Goal: Find contact information: Obtain details needed to contact an individual or organization

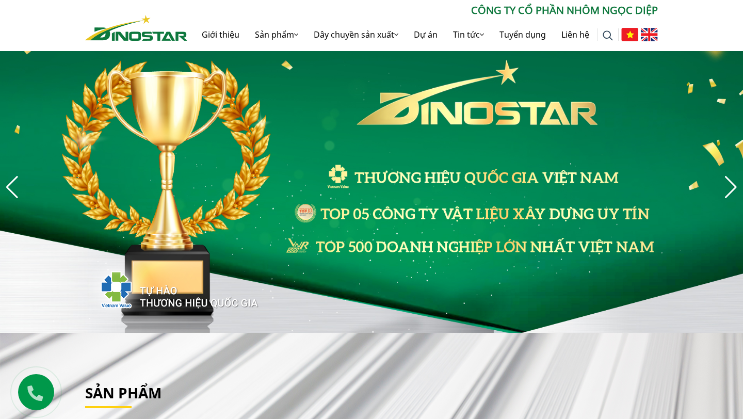
click at [652, 33] on img at bounding box center [649, 34] width 17 height 13
click at [649, 34] on img at bounding box center [649, 34] width 17 height 13
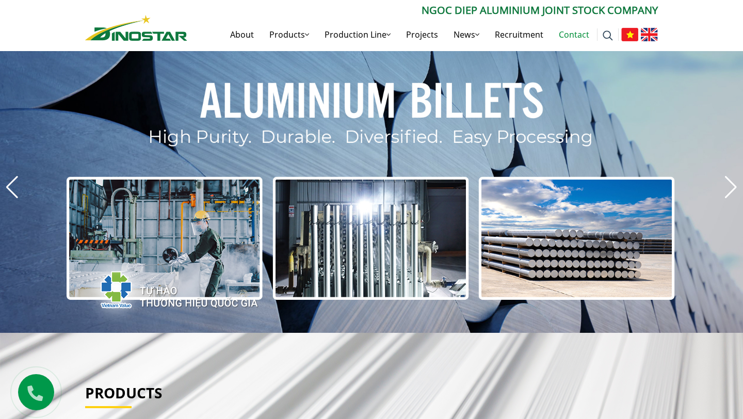
click at [576, 36] on link "Contact" at bounding box center [574, 34] width 46 height 33
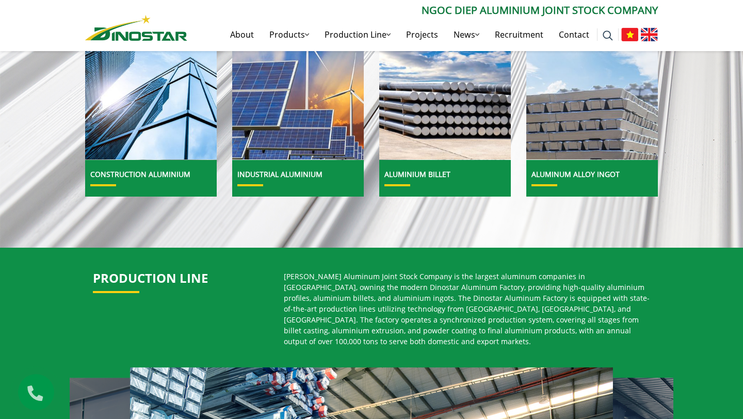
scroll to position [424, 0]
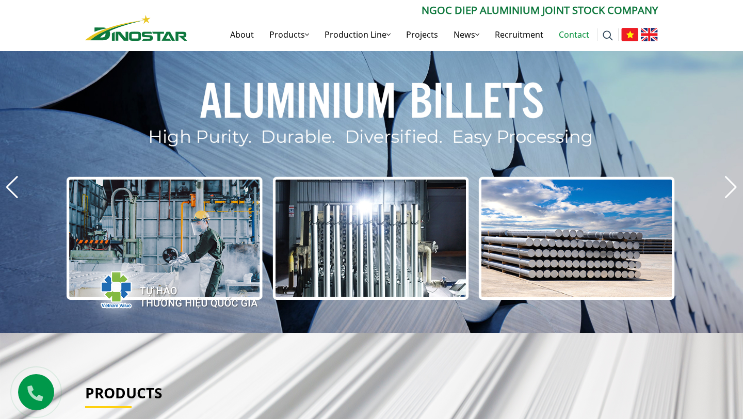
click at [577, 30] on link "Contact" at bounding box center [574, 34] width 46 height 33
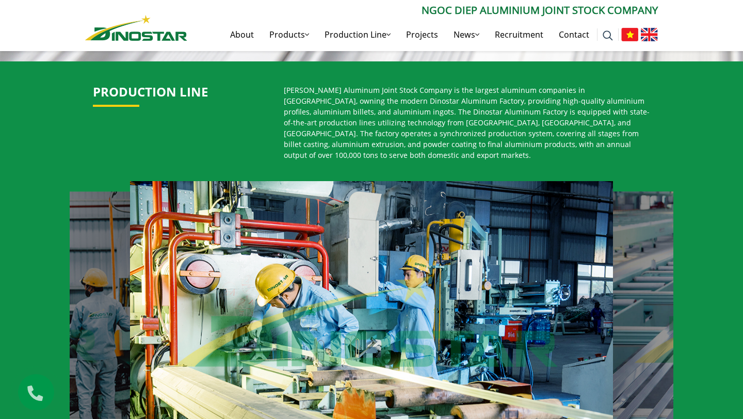
scroll to position [625, 0]
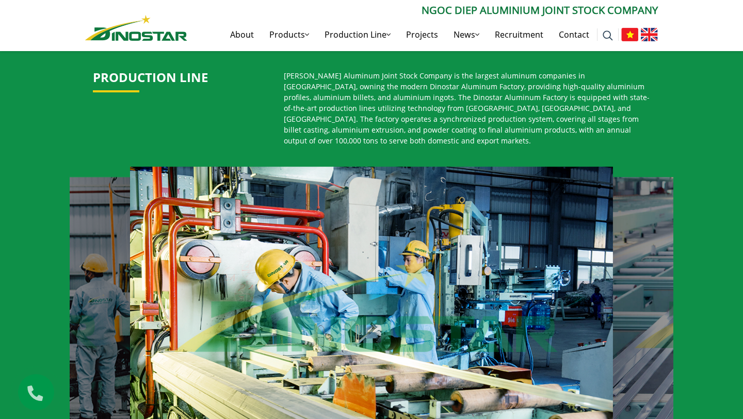
click at [33, 390] on icon at bounding box center [35, 390] width 27 height 23
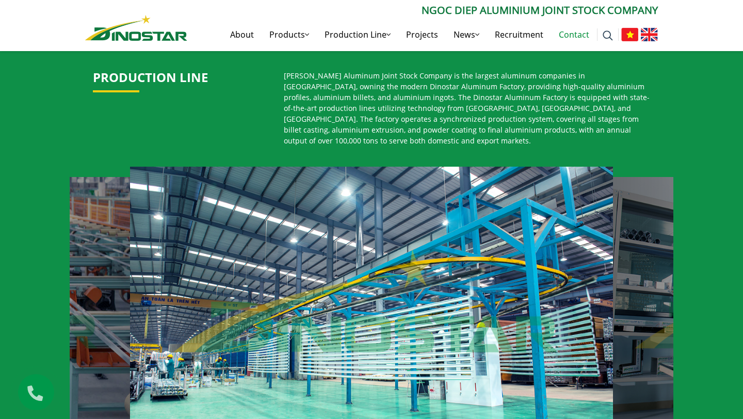
click at [576, 38] on link "Contact" at bounding box center [574, 34] width 46 height 33
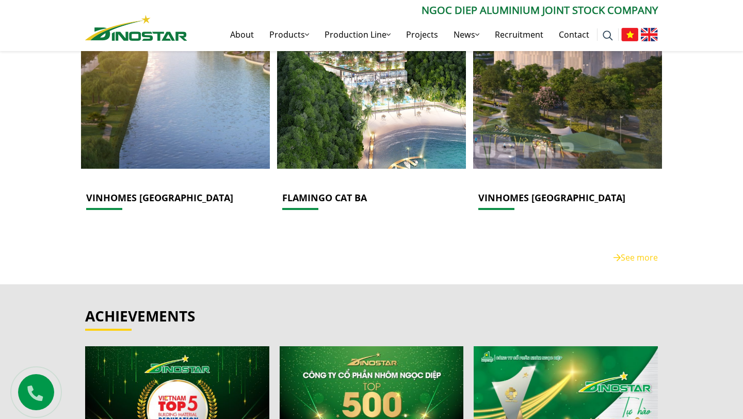
scroll to position [2298, 0]
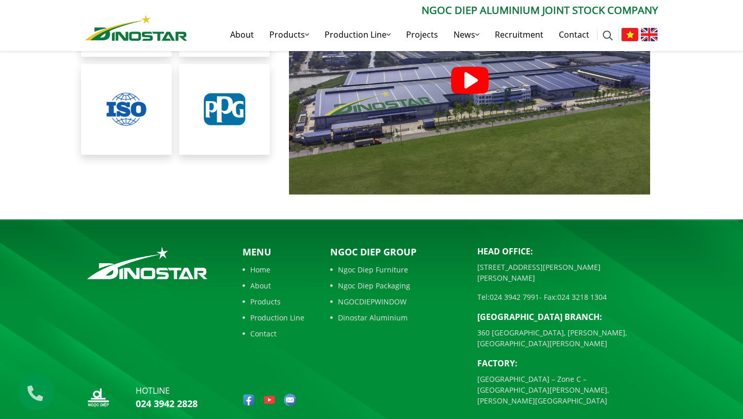
click at [257, 328] on link "Contact" at bounding box center [274, 333] width 62 height 11
click at [271, 328] on link "Contact" at bounding box center [274, 333] width 62 height 11
click at [204, 318] on div "hotline 024 3942 2828" at bounding box center [150, 329] width 147 height 169
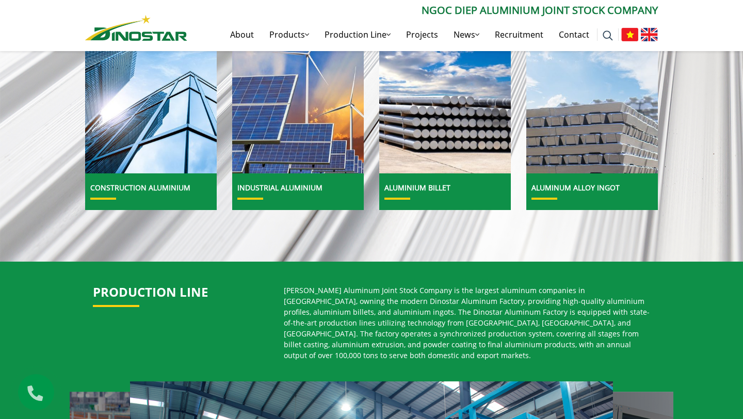
scroll to position [0, 0]
